Goal: Information Seeking & Learning: Learn about a topic

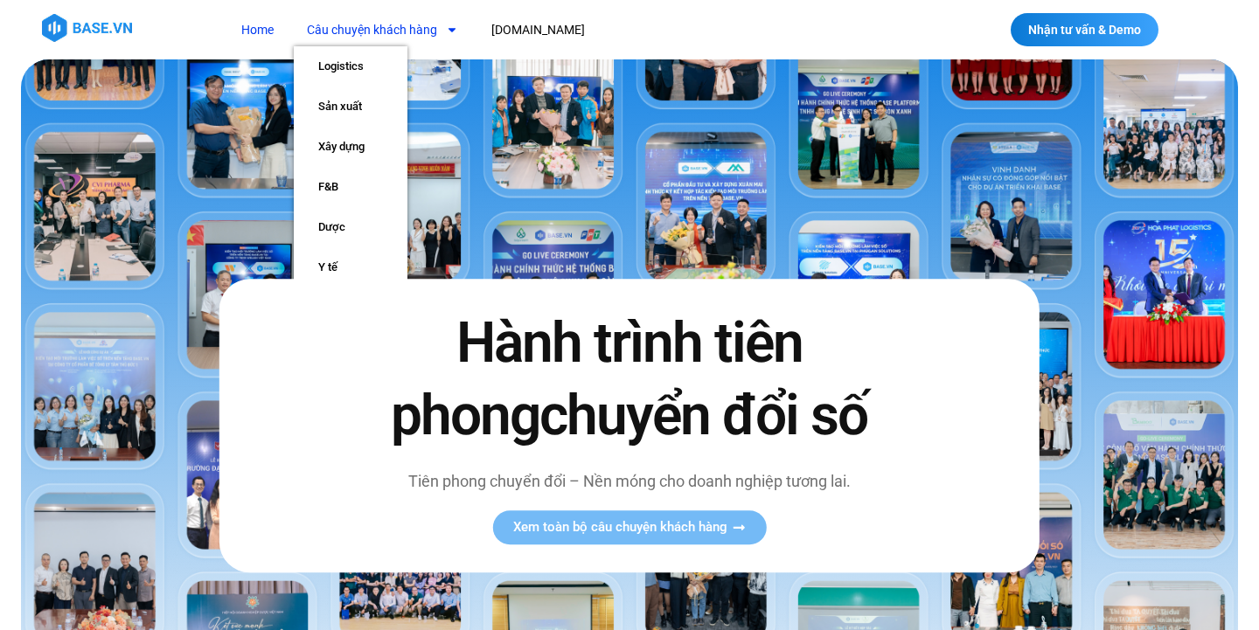
click at [382, 35] on link "Câu chuyện khách hàng" at bounding box center [382, 30] width 177 height 32
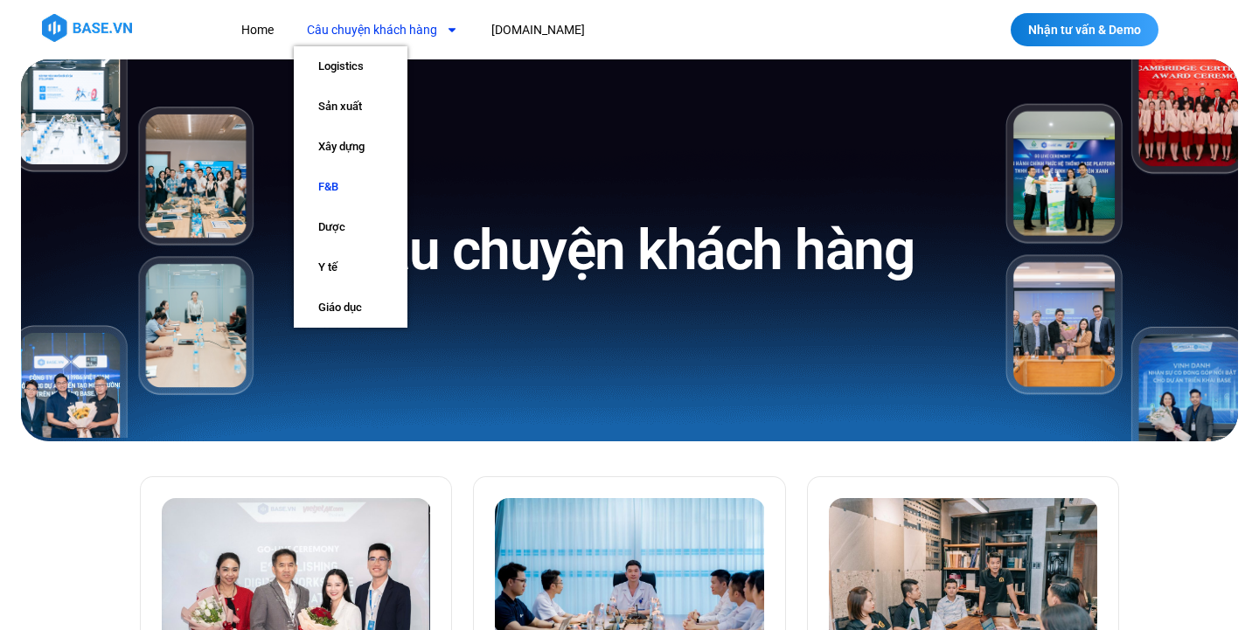
click at [366, 191] on link "F&B" at bounding box center [351, 187] width 114 height 40
